Goal: Find specific page/section: Find specific page/section

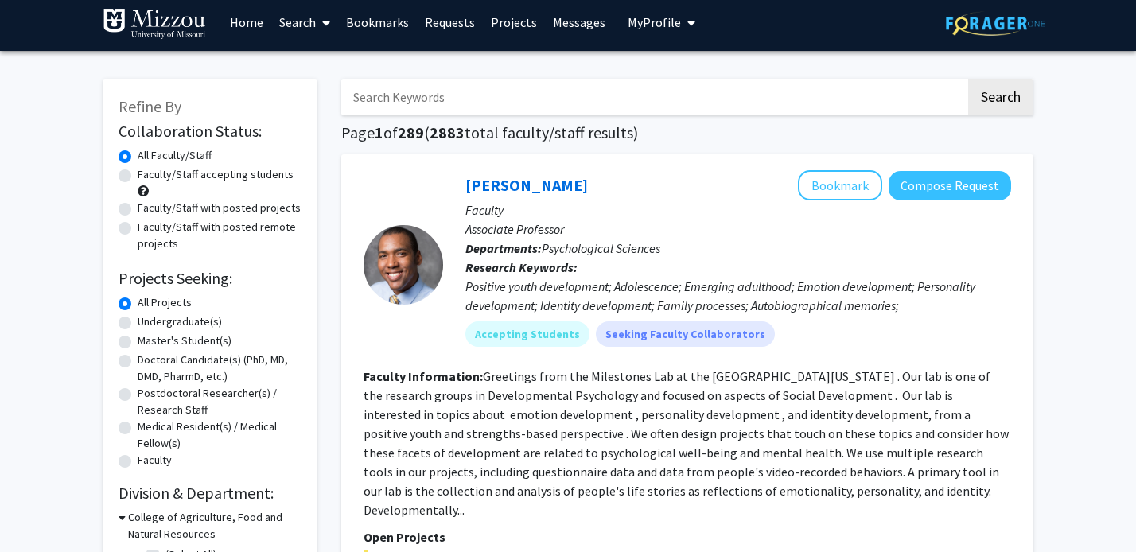
scroll to position [1, 0]
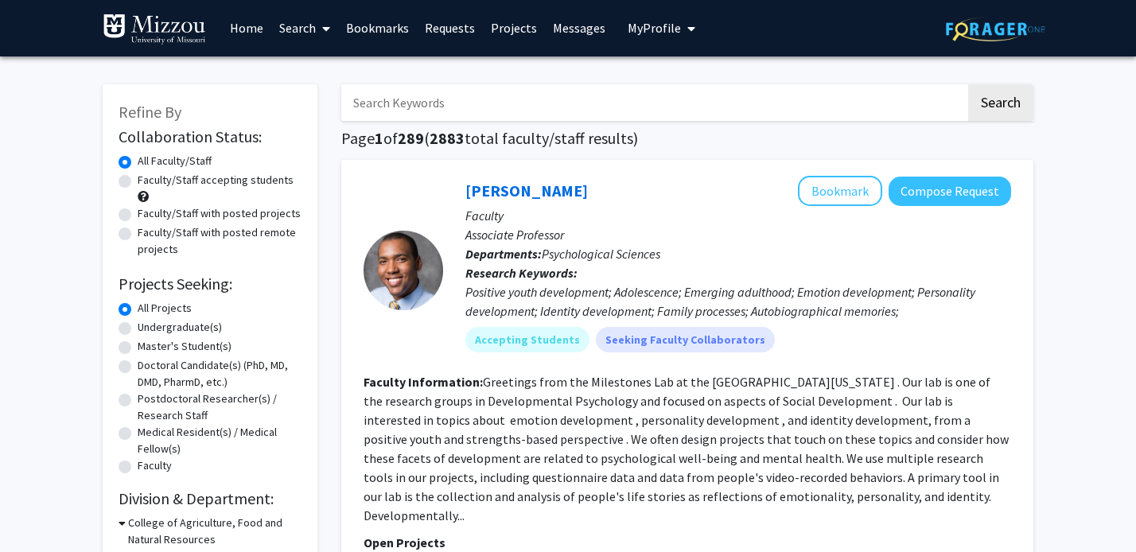
click at [364, 29] on link "Bookmarks" at bounding box center [377, 28] width 79 height 56
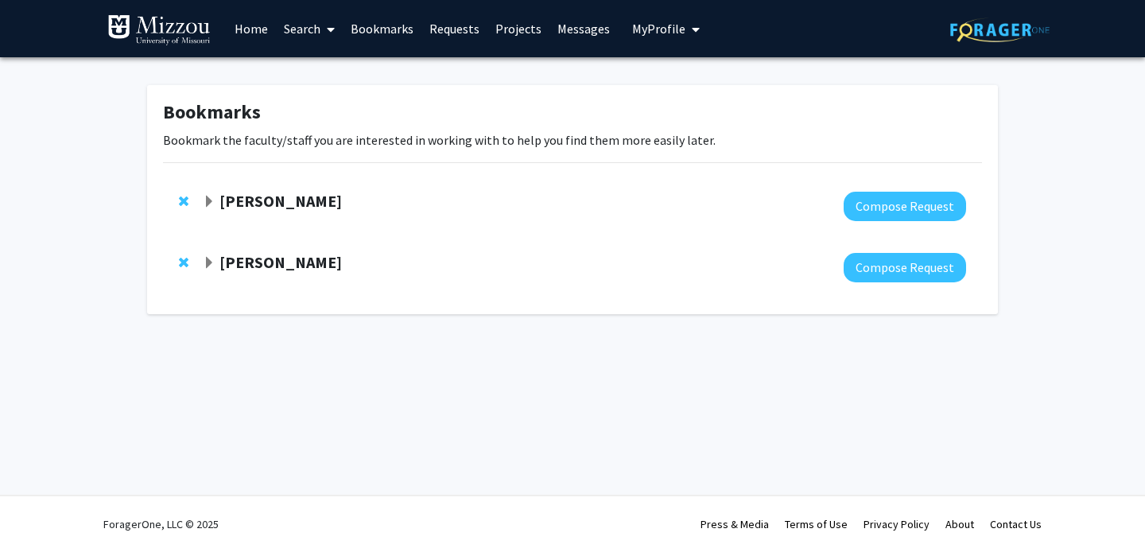
click at [209, 198] on span "Expand Peter Cornish Bookmark" at bounding box center [209, 202] width 13 height 13
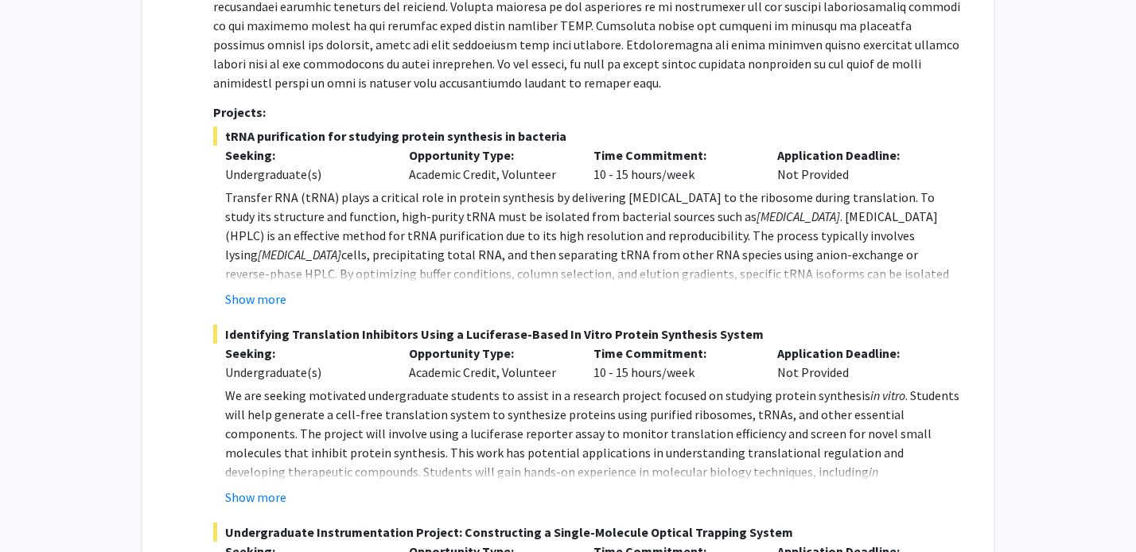
scroll to position [353, 0]
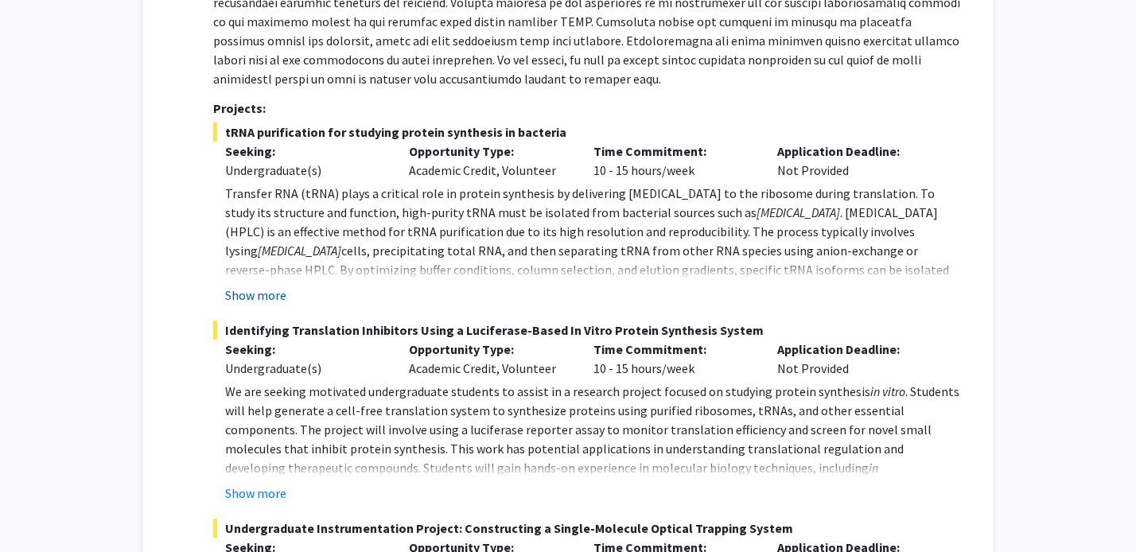
click at [247, 298] on button "Show more" at bounding box center [255, 294] width 61 height 19
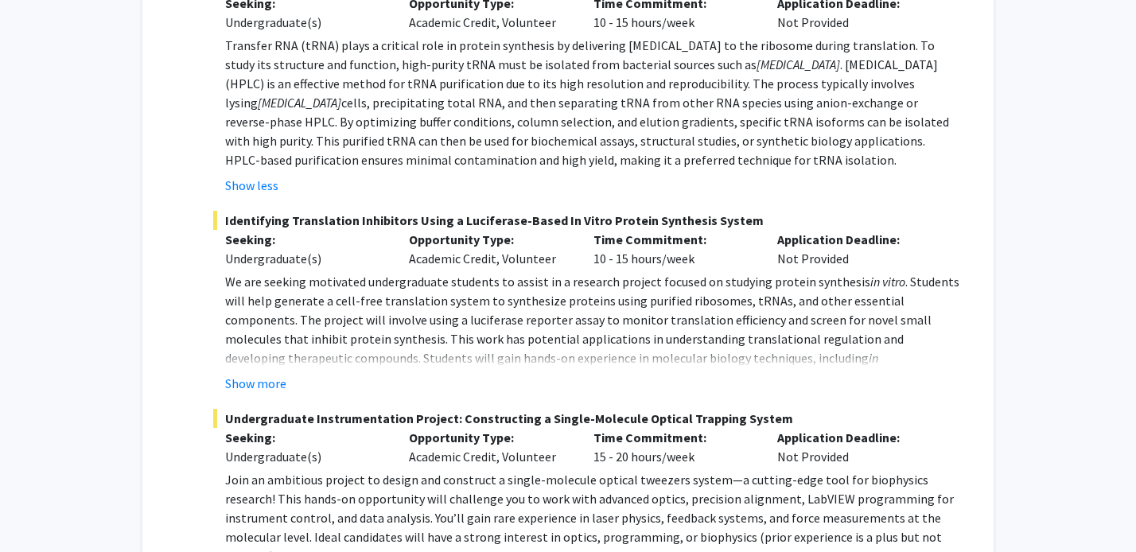
scroll to position [570, 0]
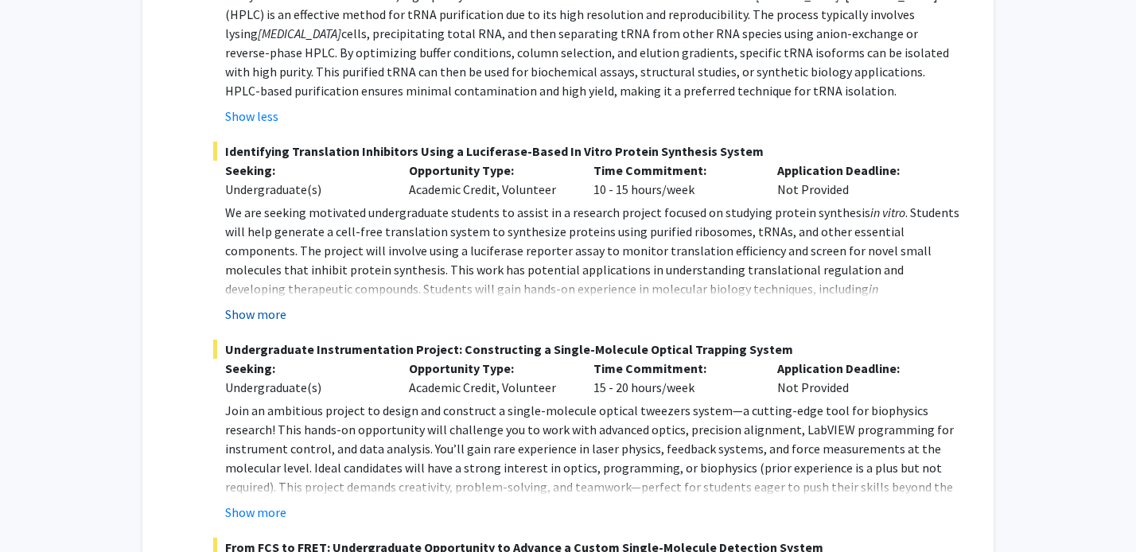
click at [228, 317] on button "Show more" at bounding box center [255, 314] width 61 height 19
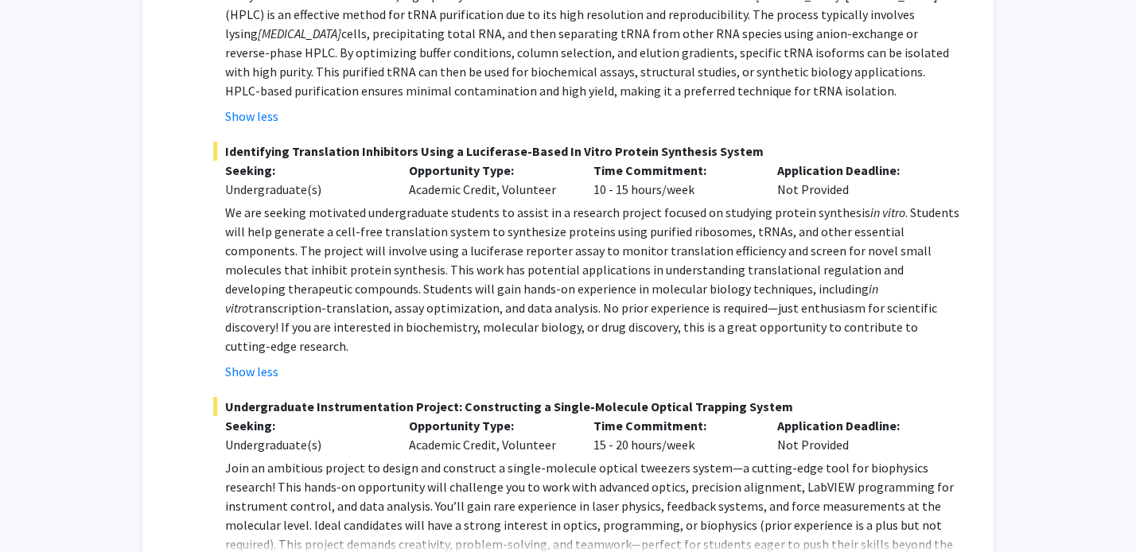
click at [581, 281] on span ". Students will help generate a cell-free translation system to synthesize prot…" at bounding box center [592, 250] width 734 height 92
click at [577, 292] on span ". Students will help generate a cell-free translation system to synthesize prot…" at bounding box center [592, 250] width 734 height 92
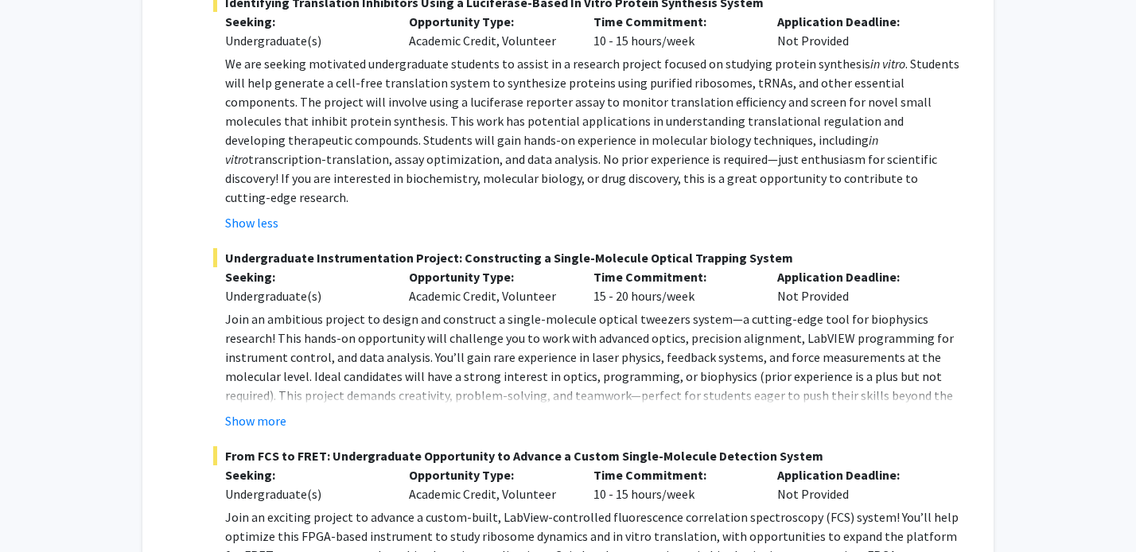
scroll to position [728, 0]
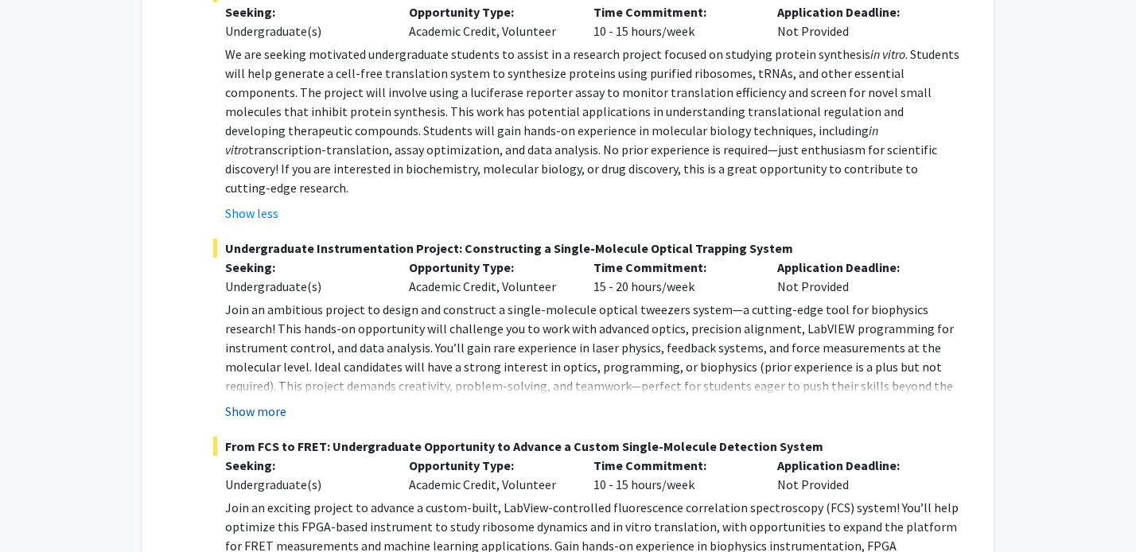
click at [266, 402] on button "Show more" at bounding box center [255, 411] width 61 height 19
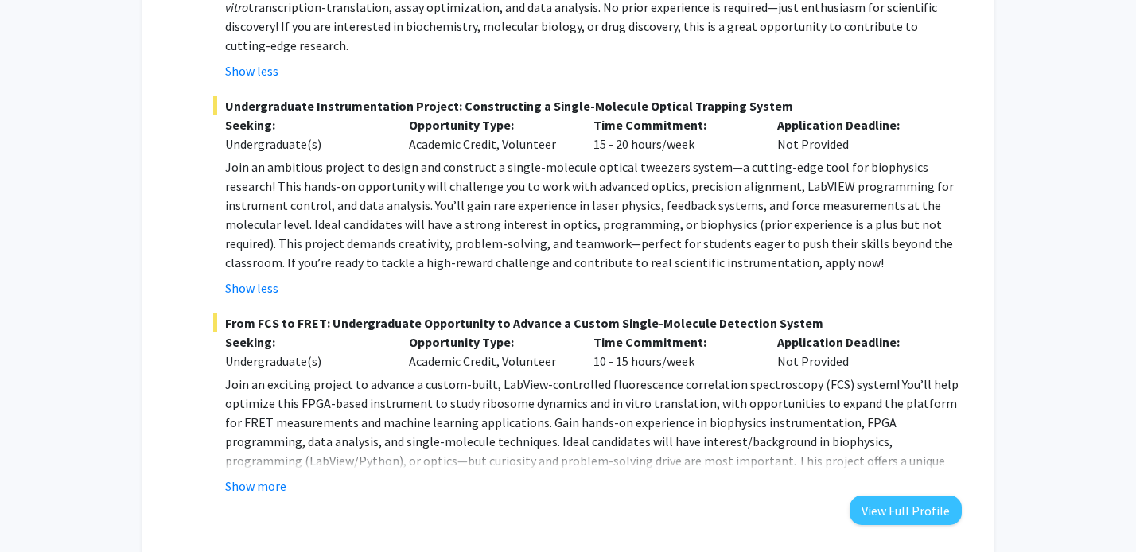
scroll to position [876, 0]
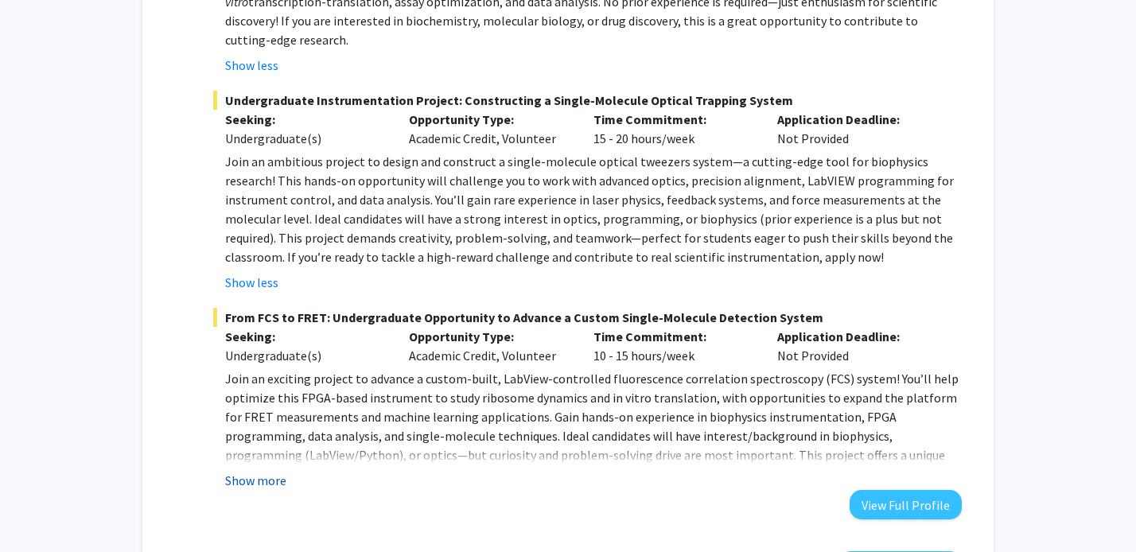
click at [255, 471] on button "Show more" at bounding box center [255, 480] width 61 height 19
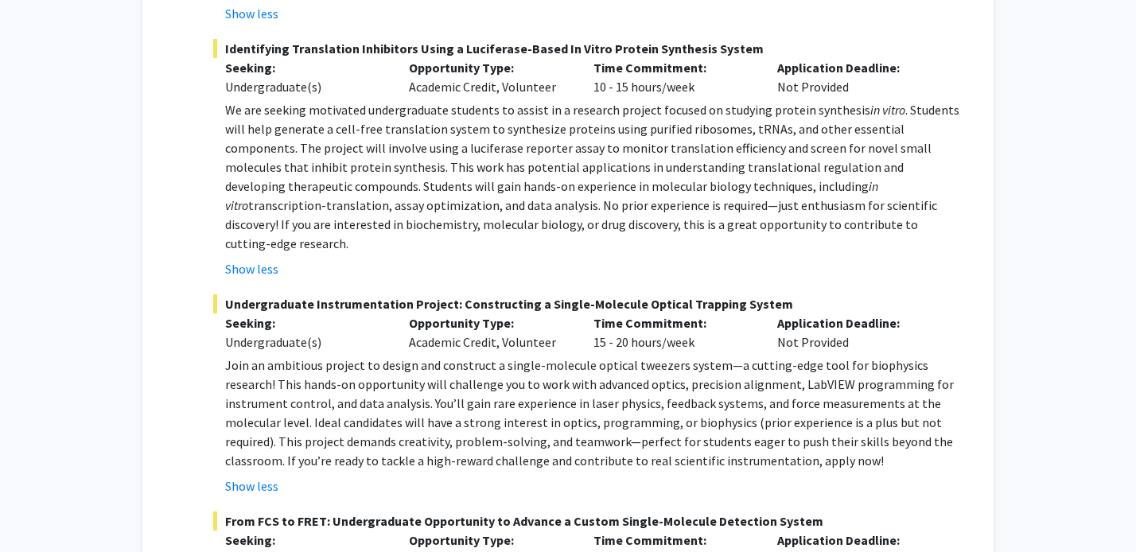
scroll to position [537, 0]
